Goal: Information Seeking & Learning: Learn about a topic

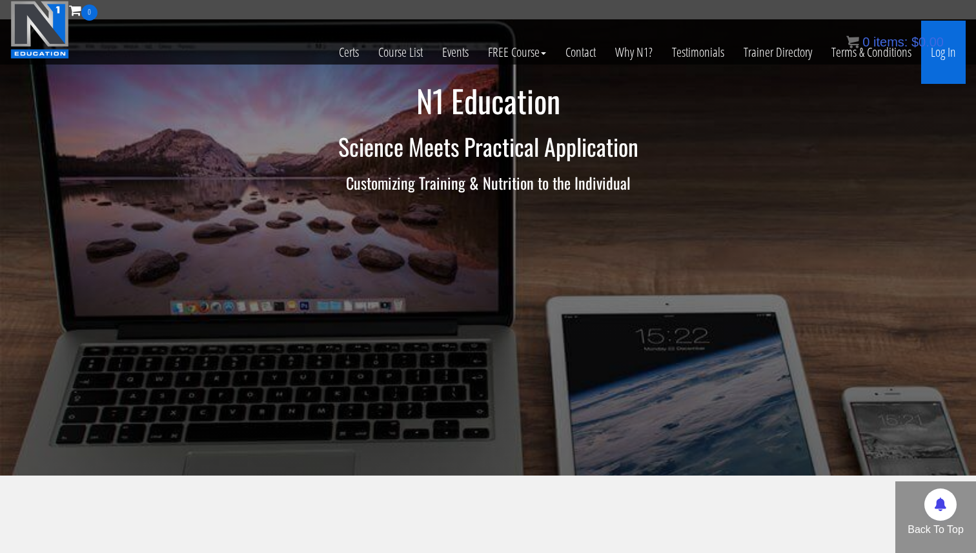
click at [946, 57] on link "Log In" at bounding box center [943, 52] width 45 height 63
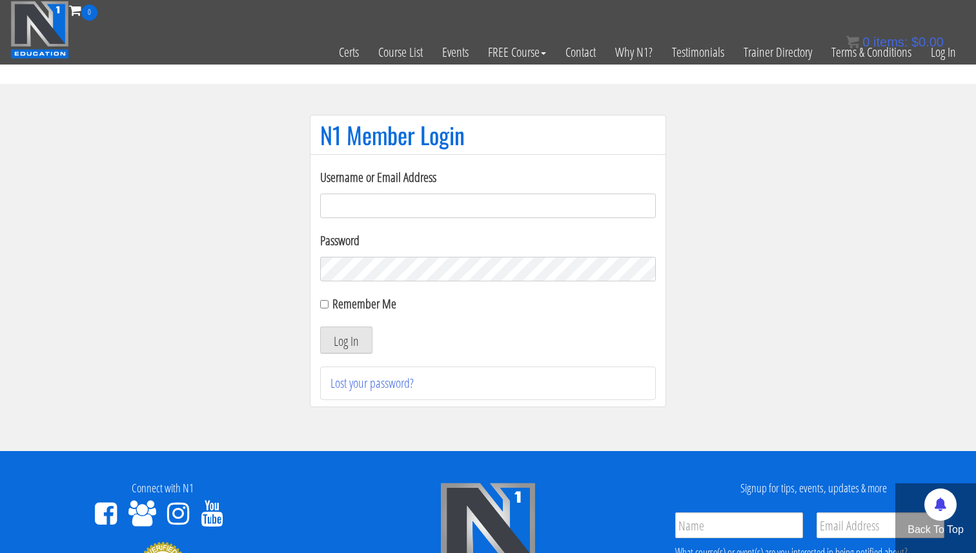
click at [578, 214] on input "Username or Email Address" at bounding box center [488, 206] width 336 height 25
type input "academy@physica.cl"
click at [345, 343] on button "Log In" at bounding box center [346, 340] width 52 height 27
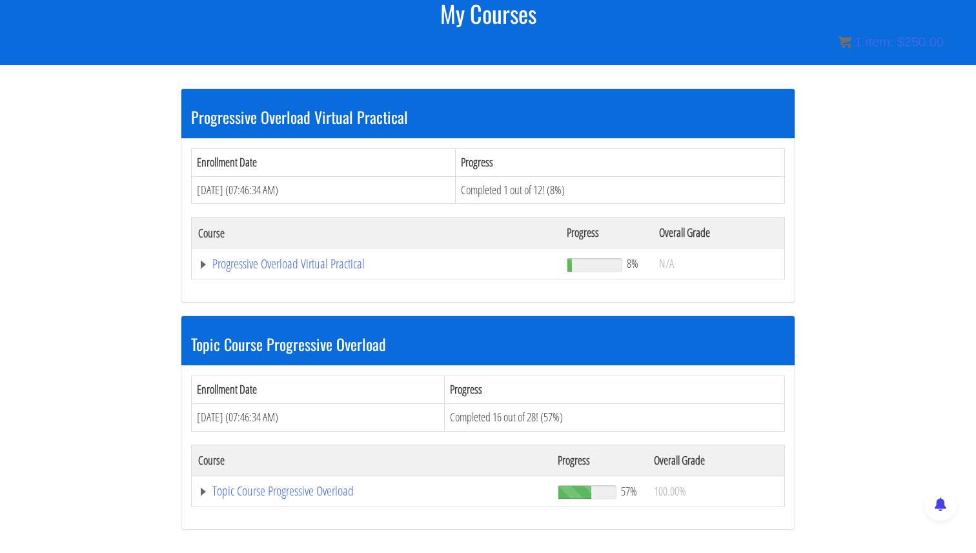
scroll to position [213, 0]
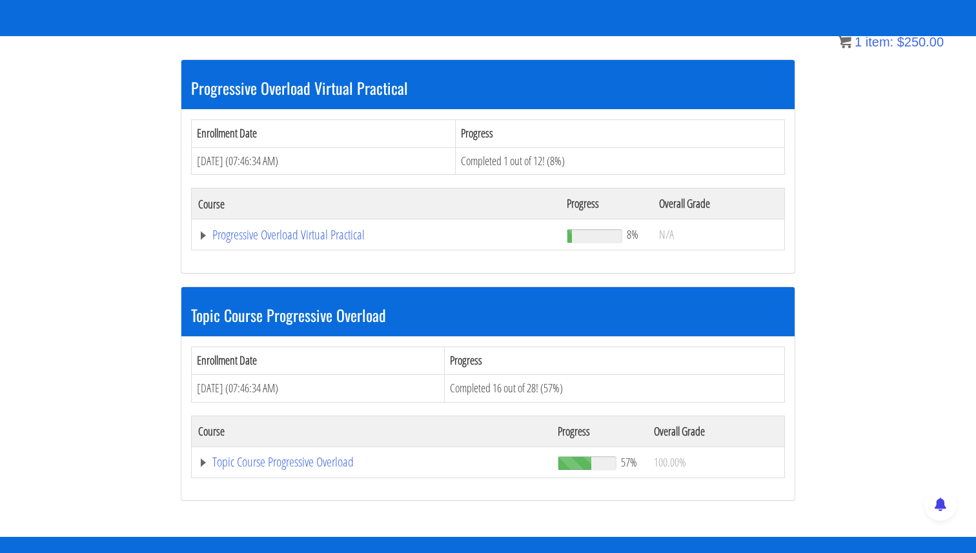
click at [201, 454] on td "Topic Course Progressive Overload" at bounding box center [372, 462] width 360 height 31
click at [202, 460] on link "Topic Course Progressive Overload" at bounding box center [371, 462] width 347 height 13
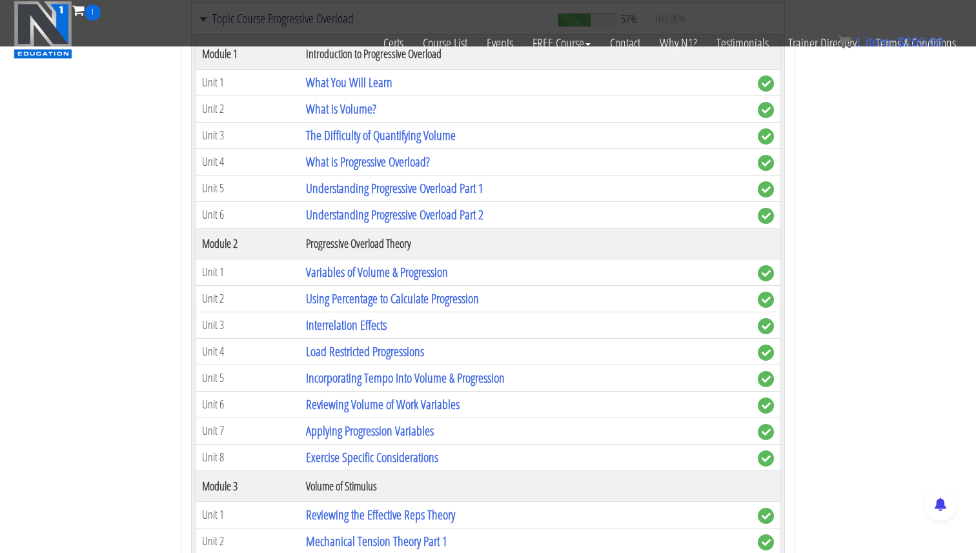
scroll to position [569, 0]
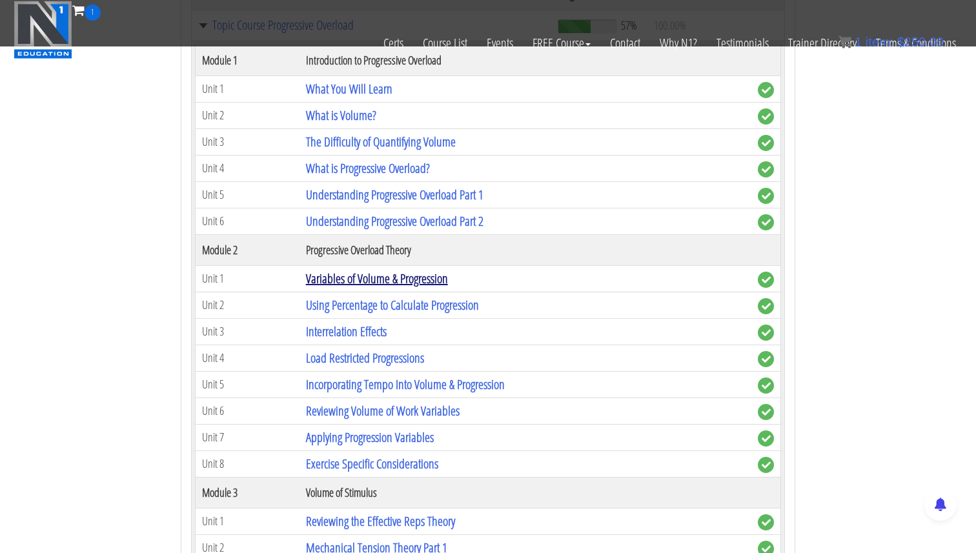
click at [362, 277] on link "Variables of Volume & Progression" at bounding box center [377, 278] width 142 height 17
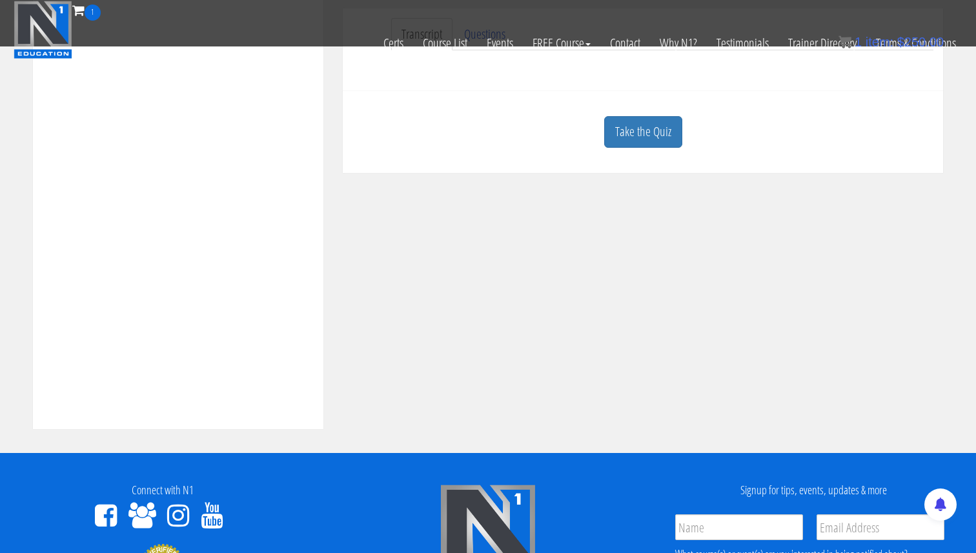
scroll to position [323, 0]
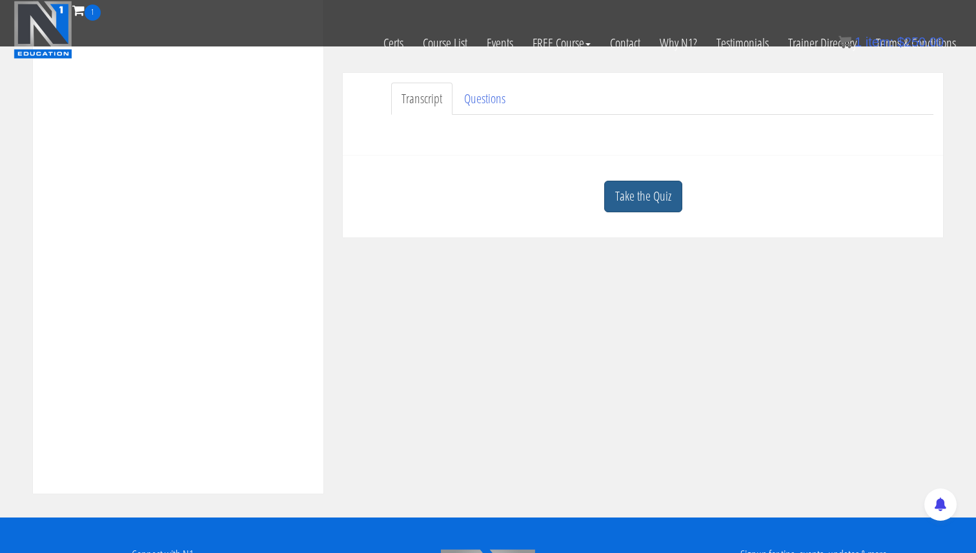
click at [639, 188] on link "Take the Quiz" at bounding box center [643, 197] width 78 height 32
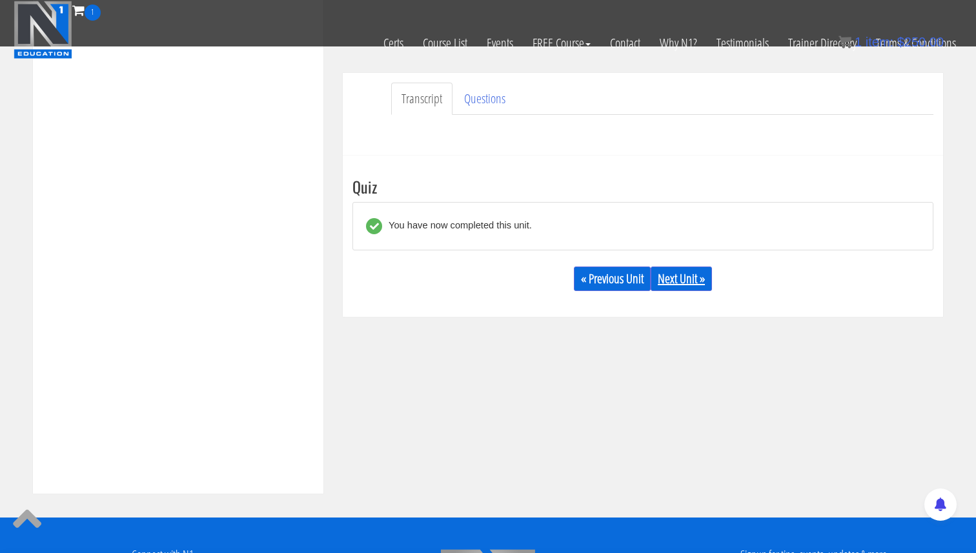
click at [675, 270] on link "Next Unit »" at bounding box center [680, 279] width 61 height 25
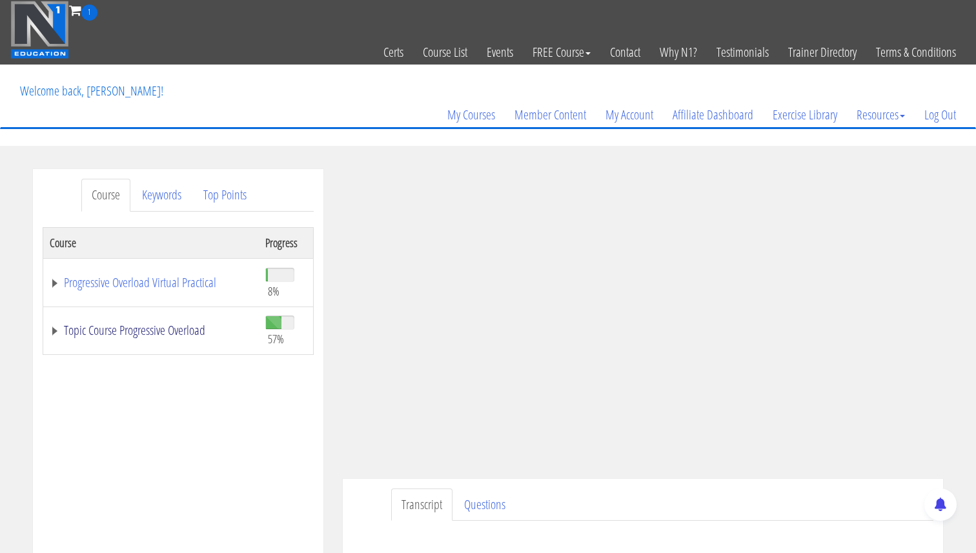
click at [51, 330] on link "Topic Course Progressive Overload" at bounding box center [151, 330] width 203 height 13
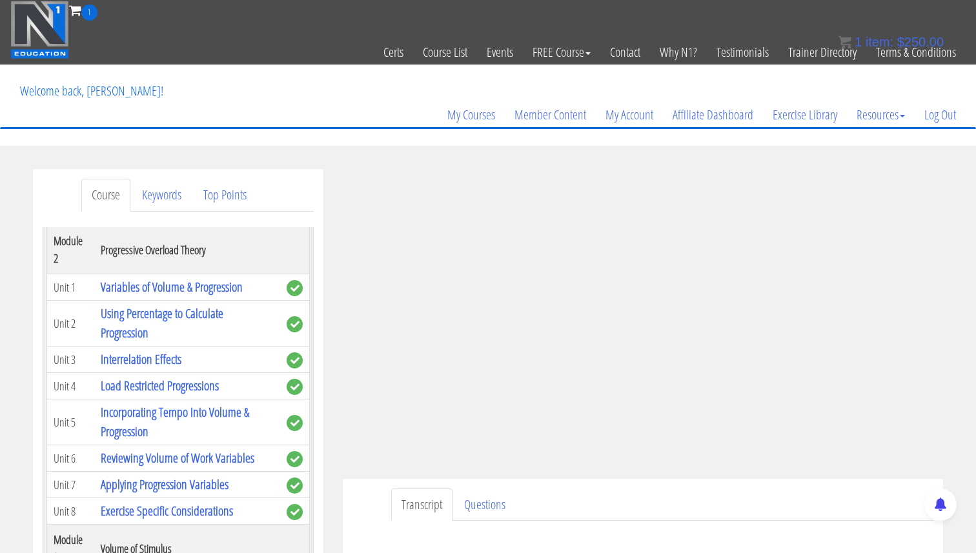
scroll to position [376, 0]
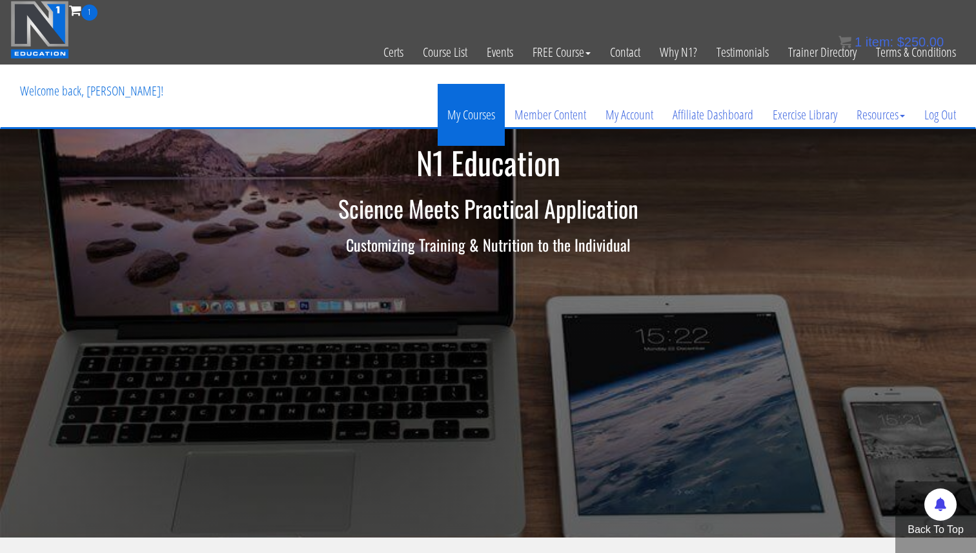
click at [469, 107] on link "My Courses" at bounding box center [471, 115] width 67 height 62
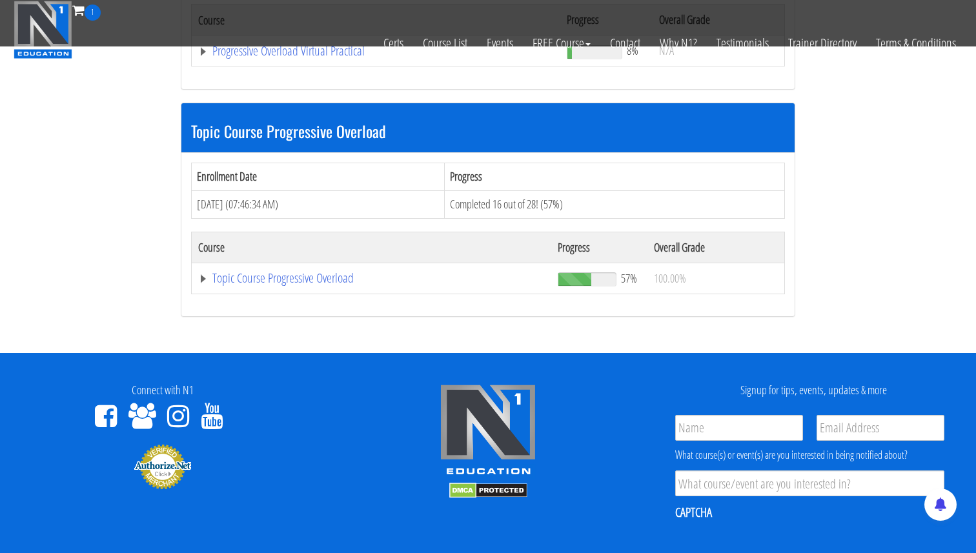
scroll to position [332, 0]
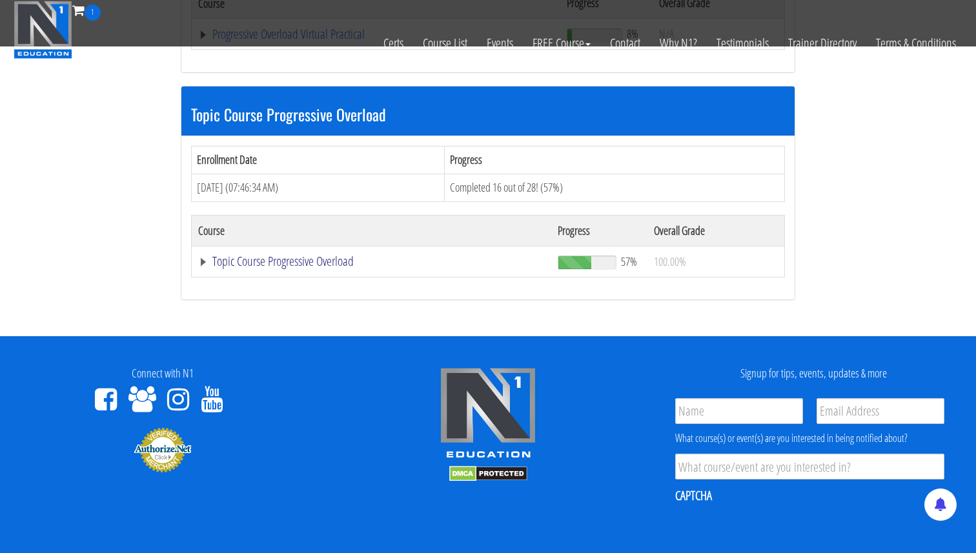
click at [208, 263] on link "Topic Course Progressive Overload" at bounding box center [371, 261] width 347 height 13
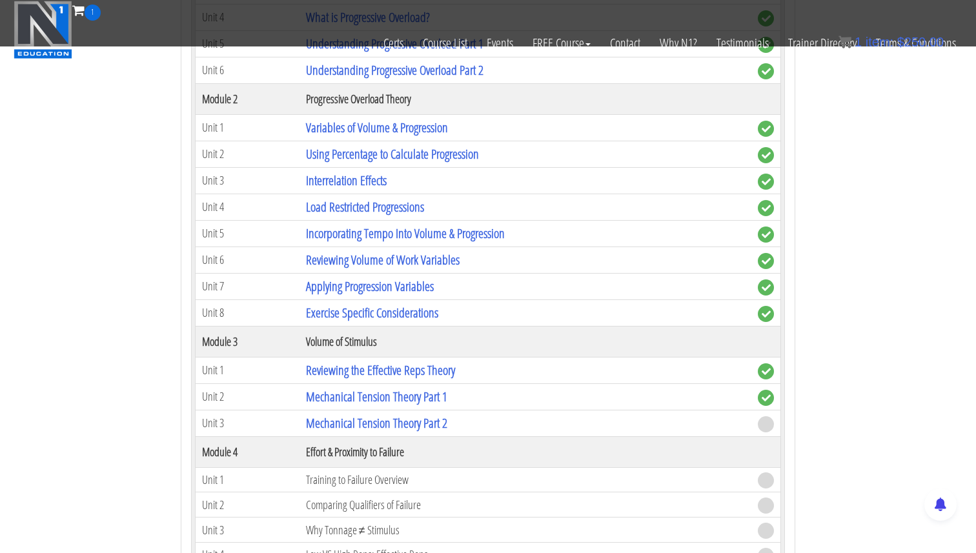
scroll to position [715, 0]
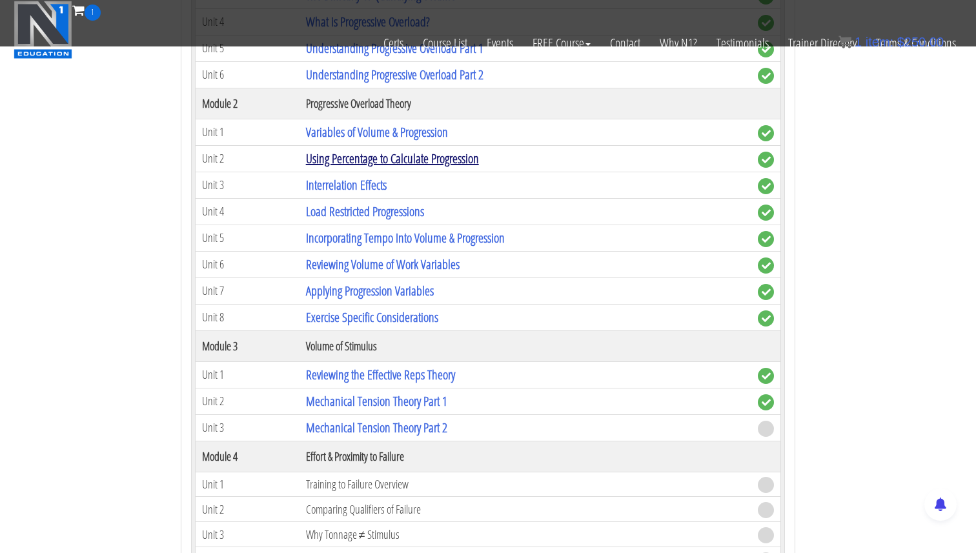
click at [379, 156] on link "Using Percentage to Calculate Progression" at bounding box center [392, 158] width 173 height 17
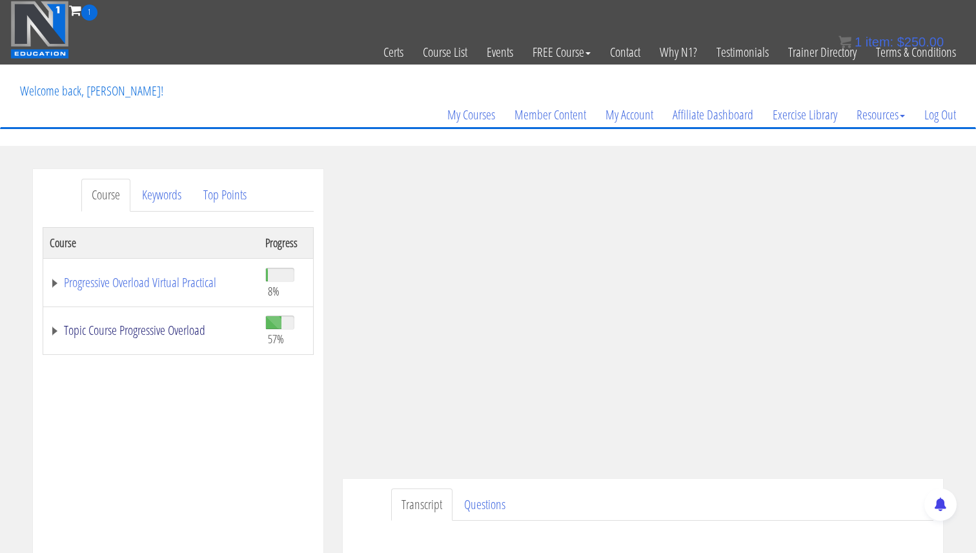
click at [61, 325] on link "Topic Course Progressive Overload" at bounding box center [151, 330] width 203 height 13
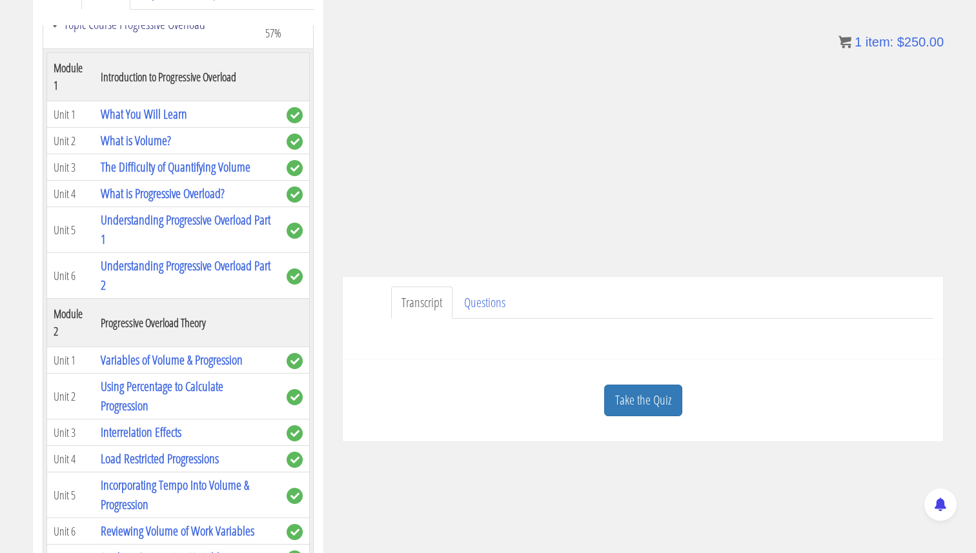
scroll to position [154, 0]
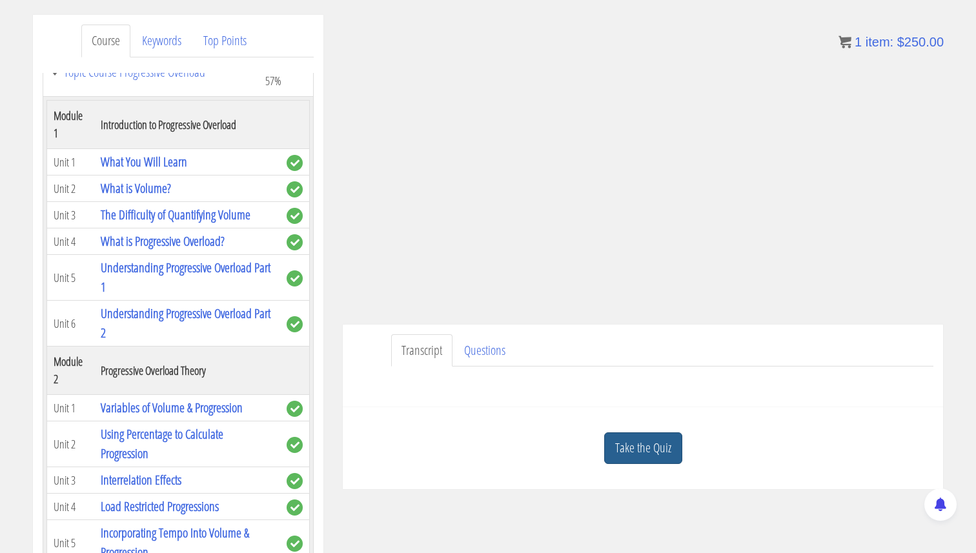
click at [629, 443] on link "Take the Quiz" at bounding box center [643, 448] width 78 height 32
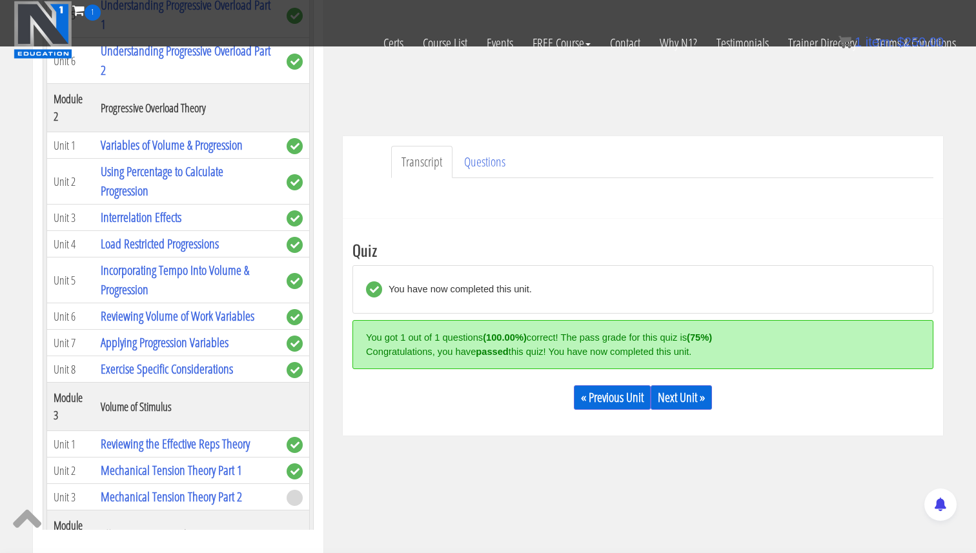
scroll to position [280, 0]
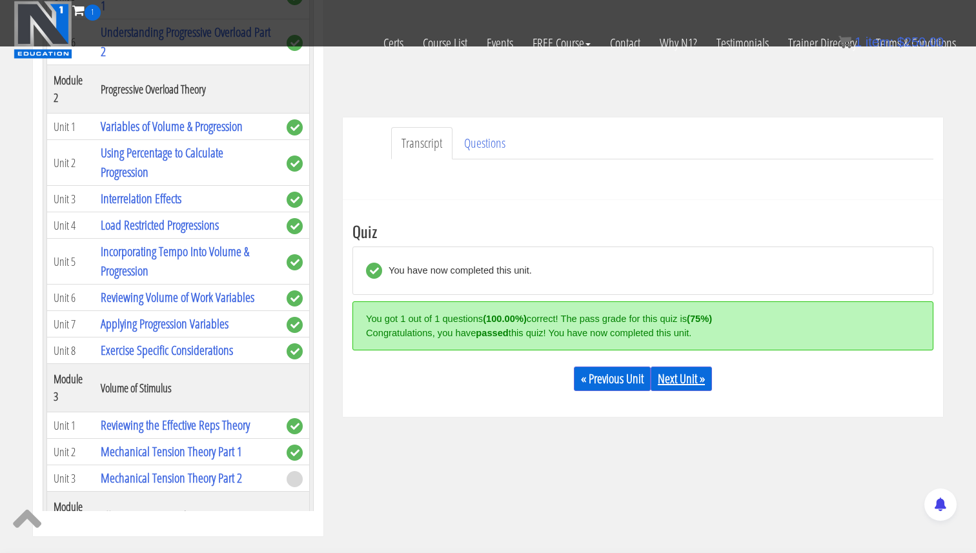
click at [691, 385] on link "Next Unit »" at bounding box center [680, 379] width 61 height 25
